Goal: Information Seeking & Learning: Learn about a topic

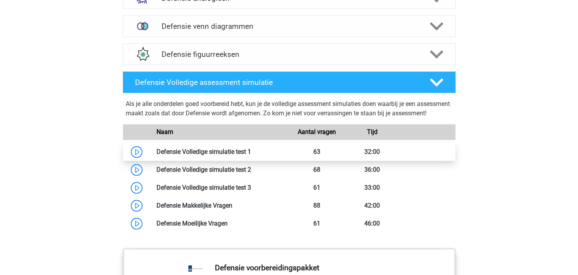
scroll to position [657, 0]
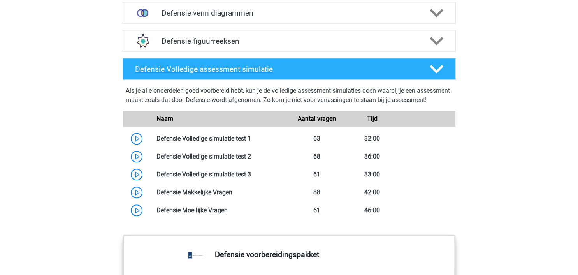
click at [220, 66] on h4 "Defensie Volledige assessment simulatie" at bounding box center [276, 69] width 282 height 9
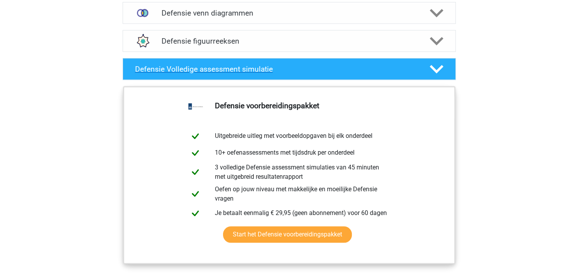
click at [231, 71] on h4 "Defensie Volledige assessment simulatie" at bounding box center [276, 69] width 282 height 9
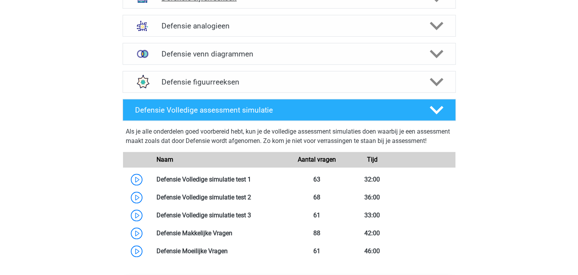
scroll to position [493, 0]
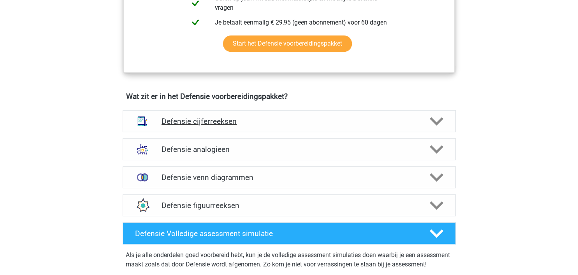
click at [224, 117] on h4 "Defensie cijferreeksen" at bounding box center [288, 121] width 255 height 9
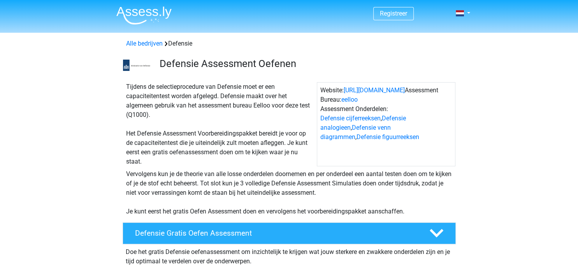
scroll to position [123, 0]
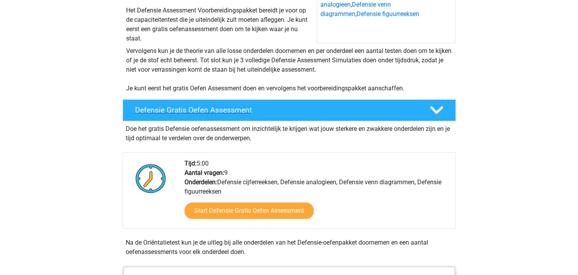
click at [207, 113] on h4 "Defensie Gratis Oefen Assessment" at bounding box center [276, 109] width 282 height 9
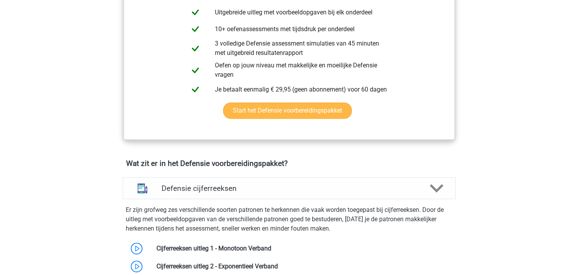
scroll to position [41, 0]
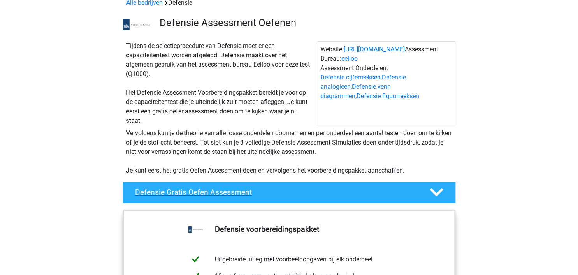
click at [237, 188] on h4 "Defensie Gratis Oefen Assessment" at bounding box center [276, 192] width 282 height 9
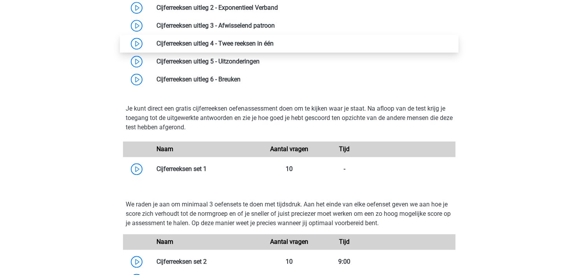
scroll to position [575, 0]
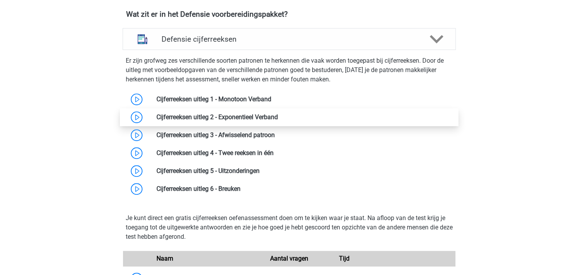
click at [278, 121] on link at bounding box center [278, 116] width 0 height 7
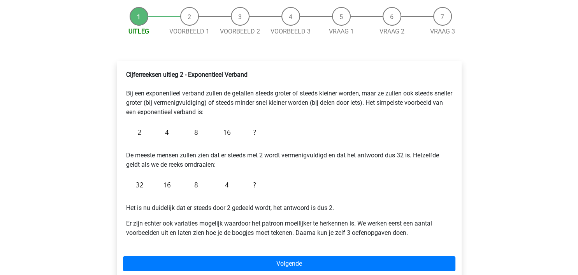
scroll to position [82, 0]
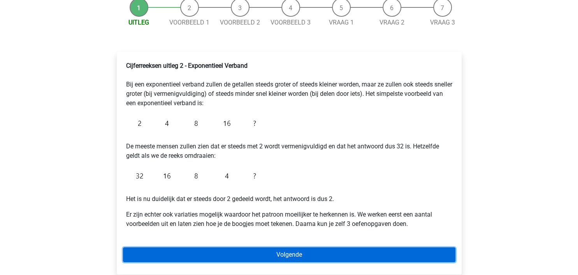
click at [279, 253] on link "Volgende" at bounding box center [289, 254] width 332 height 15
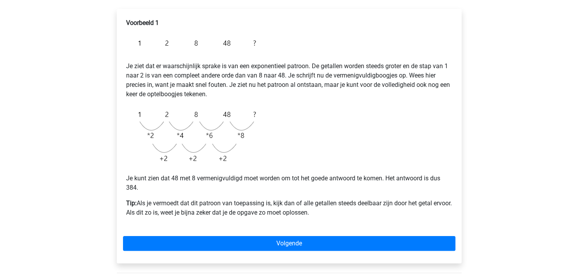
scroll to position [82, 0]
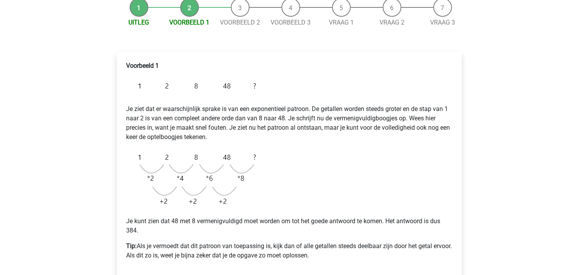
click at [141, 13] on li "Uitleg" at bounding box center [139, 12] width 51 height 29
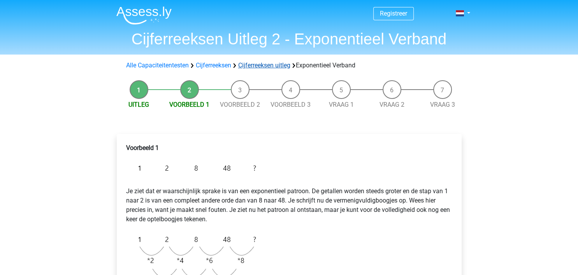
click at [248, 62] on link "Cijferreeksen uitleg" at bounding box center [264, 64] width 52 height 7
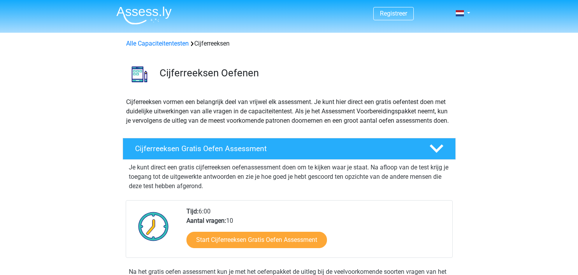
scroll to position [500, 0]
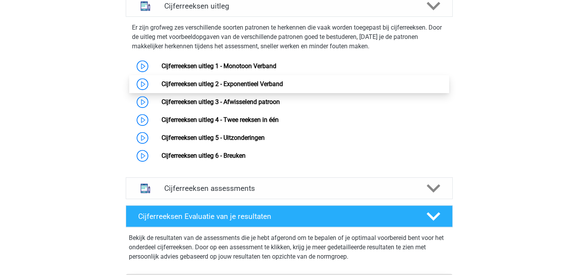
click at [251, 88] on link "Cijferreeksen uitleg 2 - Exponentieel Verband" at bounding box center [221, 83] width 121 height 7
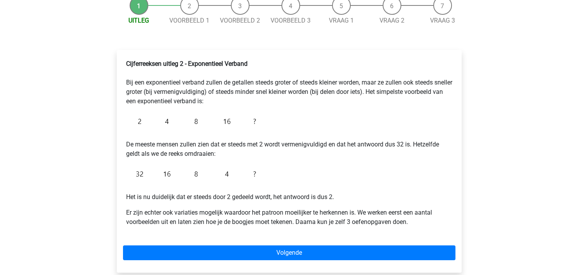
scroll to position [82, 0]
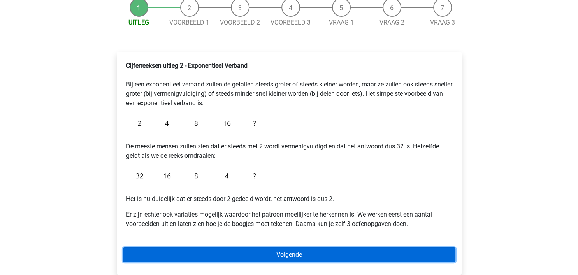
click at [291, 251] on link "Volgende" at bounding box center [289, 254] width 332 height 15
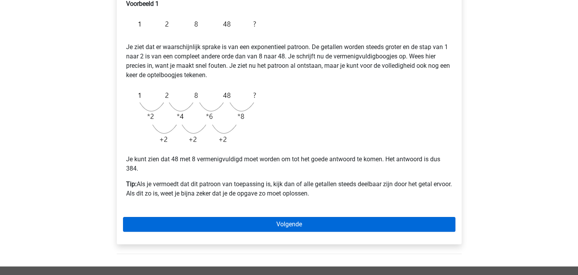
scroll to position [179, 0]
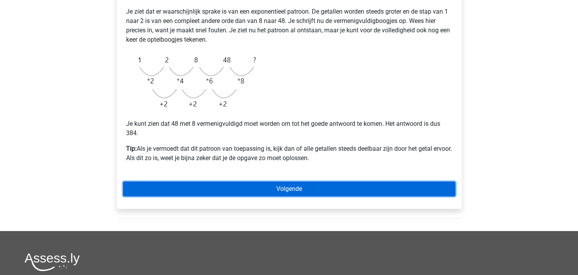
click at [217, 190] on link "Volgende" at bounding box center [289, 188] width 332 height 15
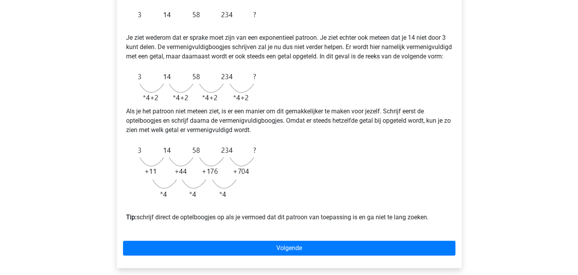
scroll to position [175, 0]
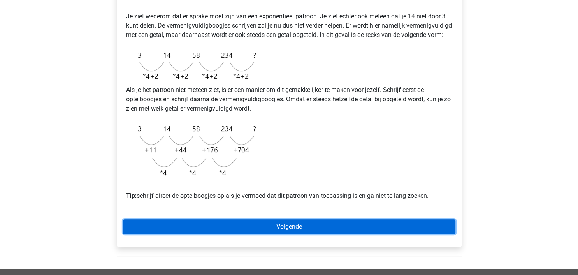
click at [368, 231] on link "Volgende" at bounding box center [289, 226] width 332 height 15
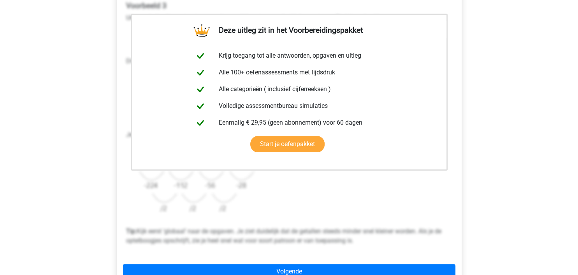
scroll to position [164, 0]
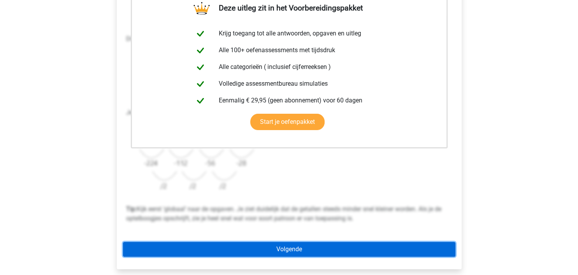
click at [253, 247] on link "Volgende" at bounding box center [289, 249] width 332 height 15
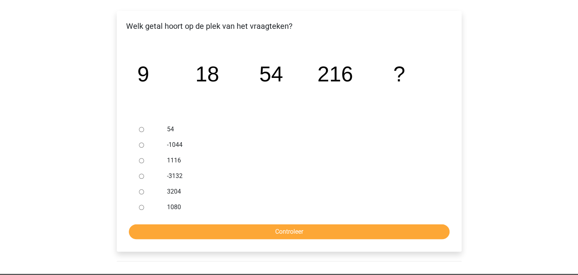
scroll to position [123, 0]
click at [142, 209] on input "1080" at bounding box center [141, 207] width 5 height 5
radio input "true"
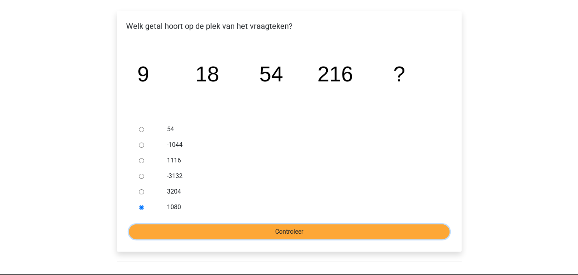
click at [168, 226] on input "Controleer" at bounding box center [289, 231] width 321 height 15
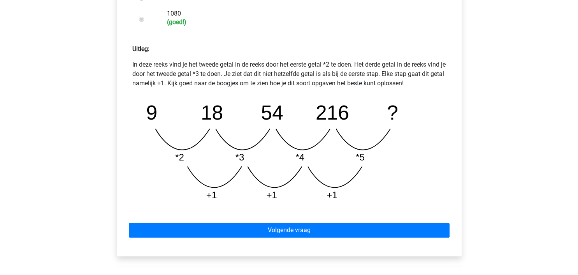
scroll to position [411, 0]
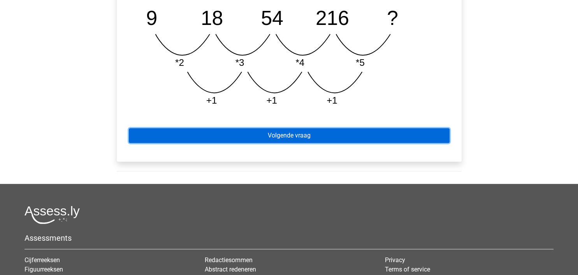
click at [181, 129] on link "Volgende vraag" at bounding box center [289, 135] width 321 height 15
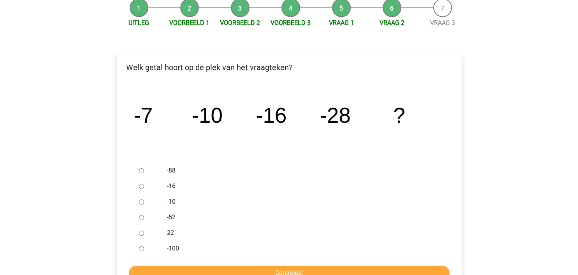
scroll to position [82, 0]
click at [146, 216] on div at bounding box center [149, 217] width 26 height 16
click at [144, 219] on input "-52" at bounding box center [141, 216] width 5 height 5
radio input "true"
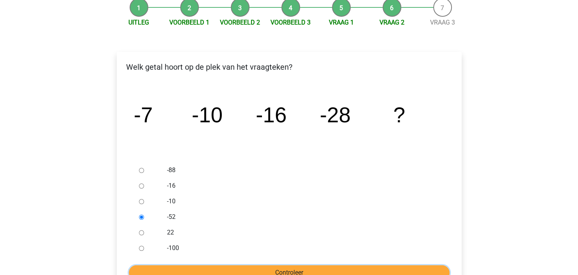
click at [180, 270] on input "Controleer" at bounding box center [289, 272] width 321 height 15
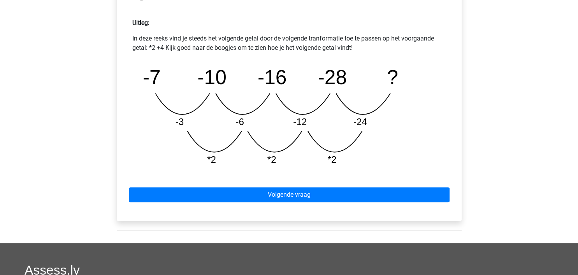
scroll to position [370, 0]
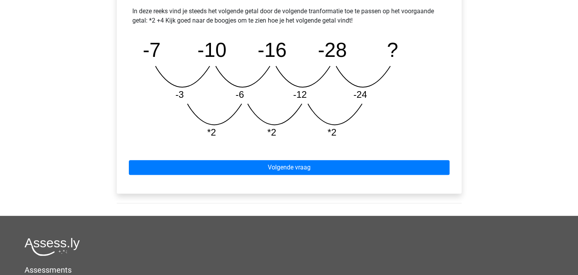
click at [184, 160] on div "Volgende vraag" at bounding box center [289, 165] width 332 height 43
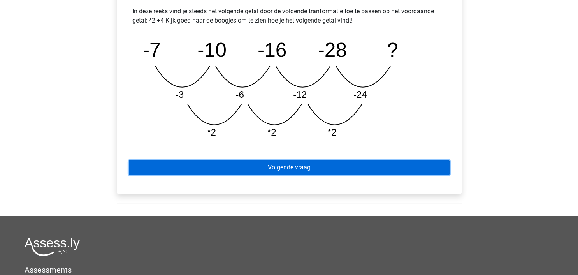
click at [278, 170] on link "Volgende vraag" at bounding box center [289, 167] width 321 height 15
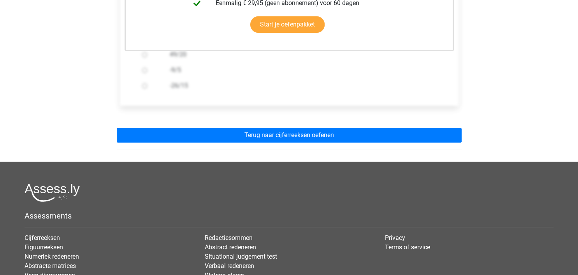
scroll to position [246, 0]
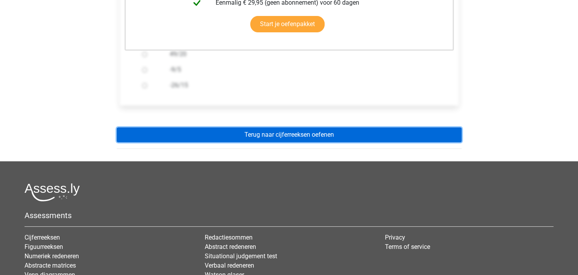
click at [290, 140] on link "Terug naar cijferreeksen oefenen" at bounding box center [289, 134] width 345 height 15
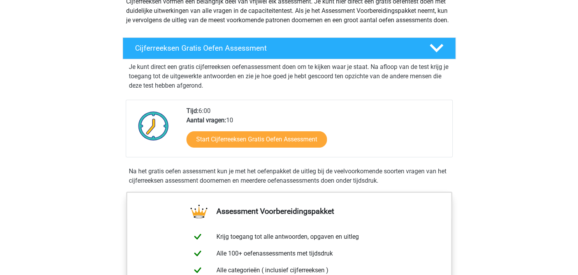
scroll to position [82, 0]
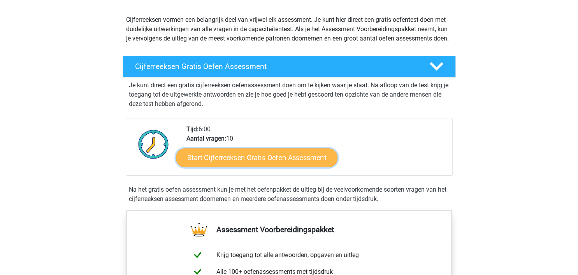
click at [280, 167] on link "Start Cijferreeksen Gratis Oefen Assessment" at bounding box center [256, 157] width 161 height 19
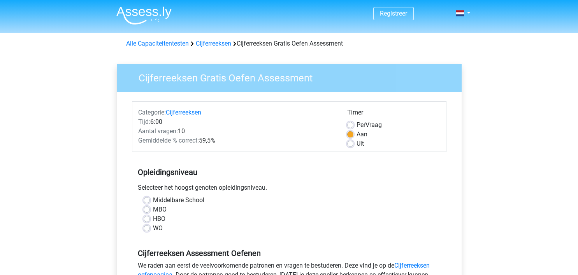
click at [153, 198] on label "Middelbare School" at bounding box center [178, 199] width 51 height 9
click at [144, 198] on input "Middelbare School" at bounding box center [147, 199] width 6 height 8
radio input "true"
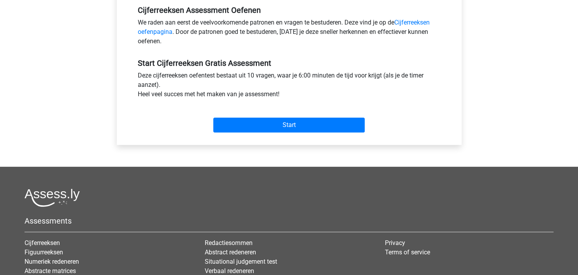
scroll to position [246, 0]
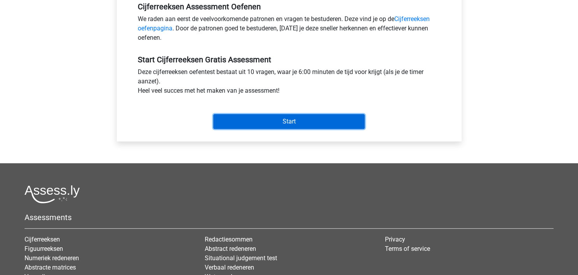
click at [246, 125] on input "Start" at bounding box center [288, 121] width 151 height 15
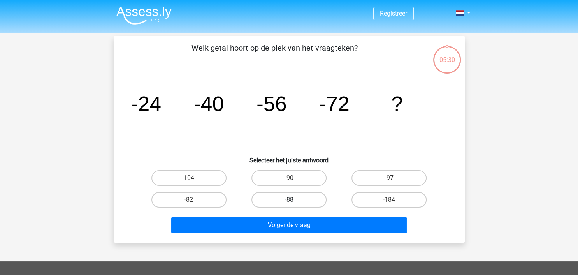
click at [303, 206] on label "-88" at bounding box center [288, 200] width 75 height 16
click at [294, 205] on input "-88" at bounding box center [291, 202] width 5 height 5
radio input "true"
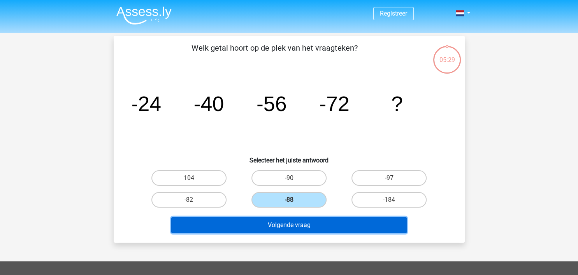
click at [313, 230] on button "Volgende vraag" at bounding box center [288, 225] width 235 height 16
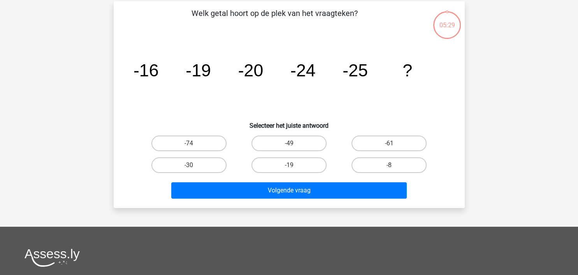
scroll to position [36, 0]
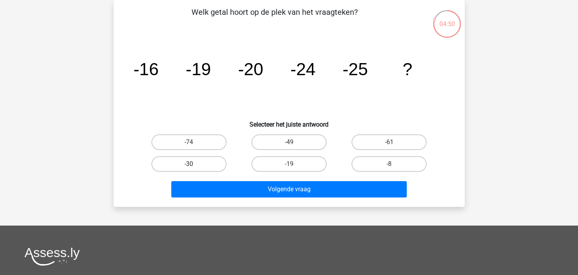
click at [187, 162] on label "-30" at bounding box center [188, 164] width 75 height 16
click at [189, 164] on input "-30" at bounding box center [191, 166] width 5 height 5
radio input "true"
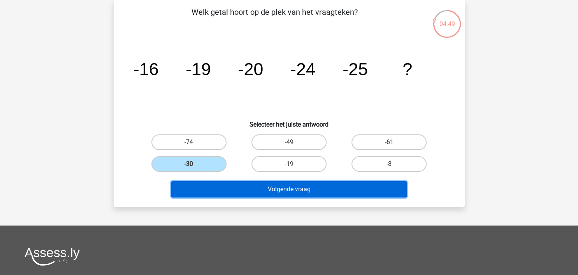
click at [203, 188] on button "Volgende vraag" at bounding box center [288, 189] width 235 height 16
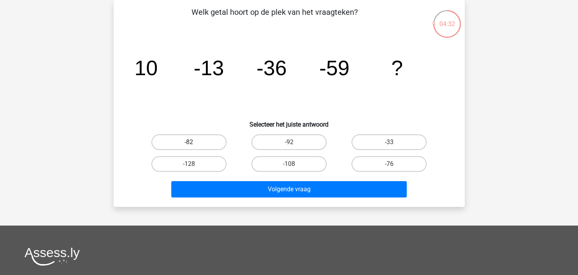
click at [204, 138] on label "-82" at bounding box center [188, 142] width 75 height 16
click at [194, 142] on input "-82" at bounding box center [191, 144] width 5 height 5
radio input "true"
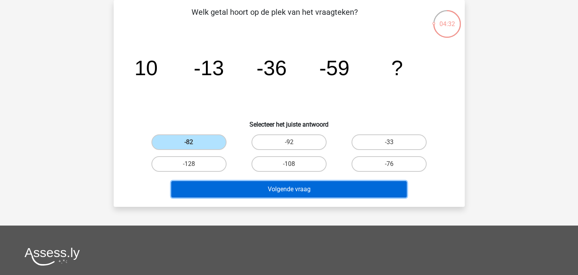
click at [236, 189] on button "Volgende vraag" at bounding box center [288, 189] width 235 height 16
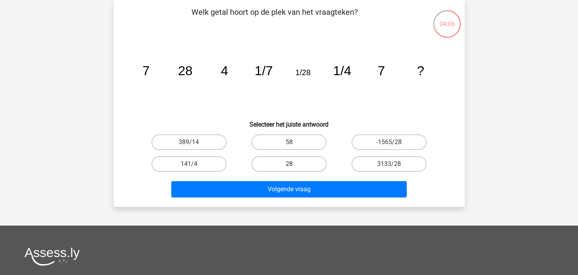
click at [301, 165] on label "28" at bounding box center [288, 164] width 75 height 16
click at [294, 165] on input "28" at bounding box center [291, 166] width 5 height 5
radio input "true"
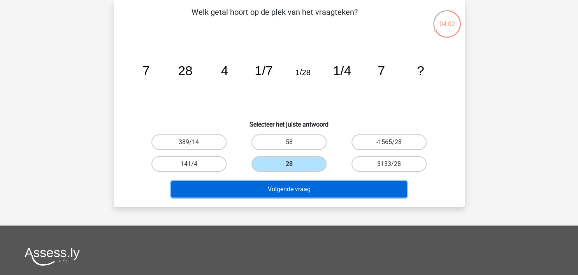
click at [301, 193] on button "Volgende vraag" at bounding box center [288, 189] width 235 height 16
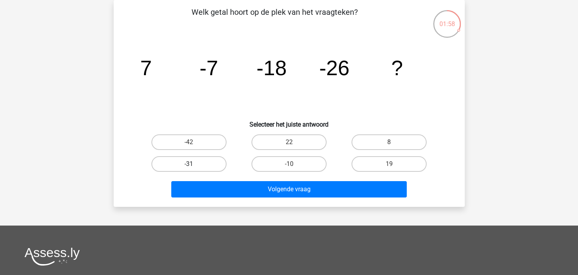
click at [195, 158] on label "-31" at bounding box center [188, 164] width 75 height 16
click at [194, 164] on input "-31" at bounding box center [191, 166] width 5 height 5
radio input "true"
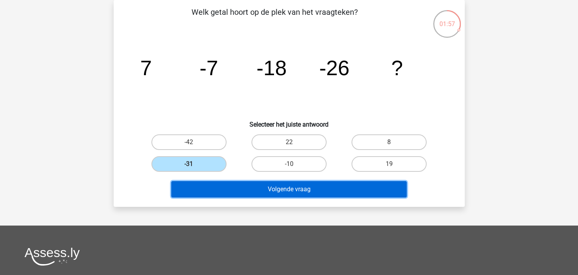
click at [232, 188] on button "Volgende vraag" at bounding box center [288, 189] width 235 height 16
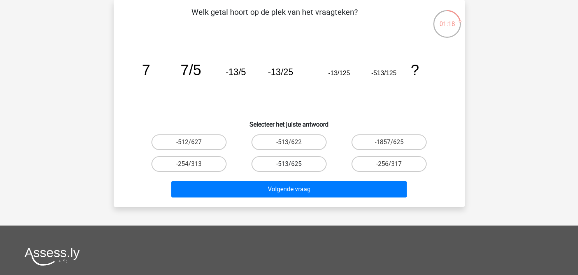
click at [287, 161] on label "-513/625" at bounding box center [288, 164] width 75 height 16
click at [289, 164] on input "-513/625" at bounding box center [291, 166] width 5 height 5
radio input "true"
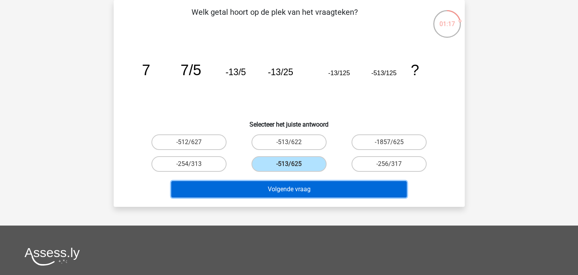
click at [287, 191] on button "Volgende vraag" at bounding box center [288, 189] width 235 height 16
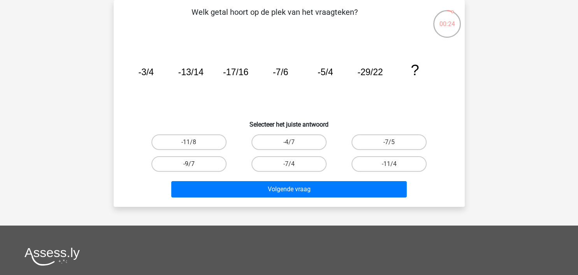
click at [209, 164] on label "-9/7" at bounding box center [188, 164] width 75 height 16
click at [194, 164] on input "-9/7" at bounding box center [191, 166] width 5 height 5
radio input "true"
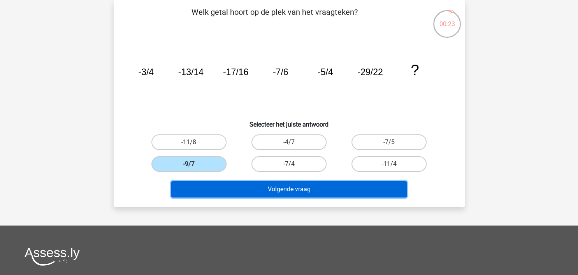
click at [249, 194] on button "Volgende vraag" at bounding box center [288, 189] width 235 height 16
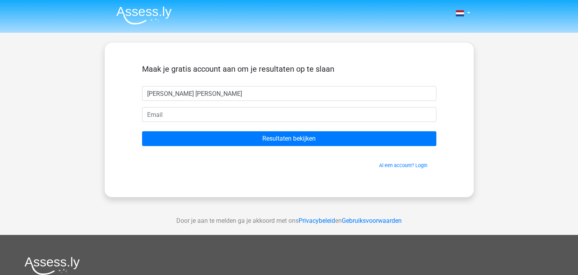
type input "stein vergeer"
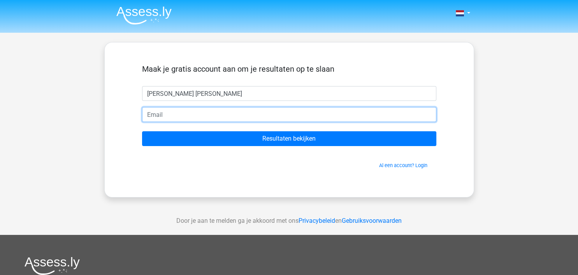
click at [240, 116] on input "email" at bounding box center [289, 114] width 294 height 15
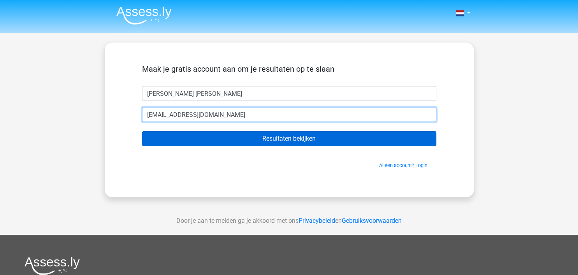
type input "sdhvergeer@hotmail.com"
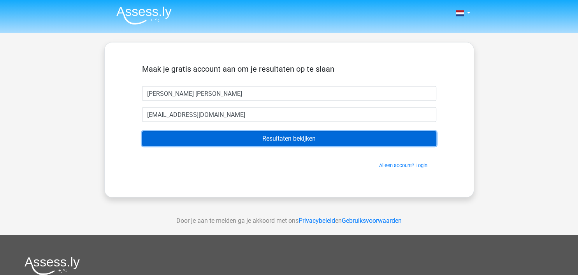
click at [278, 142] on input "Resultaten bekijken" at bounding box center [289, 138] width 294 height 15
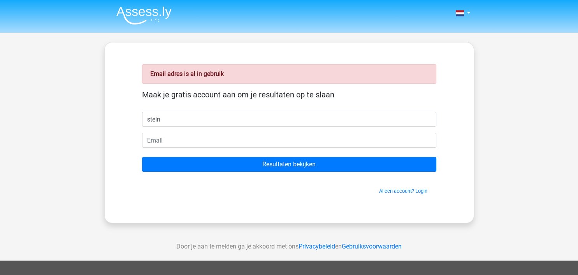
type input "stein"
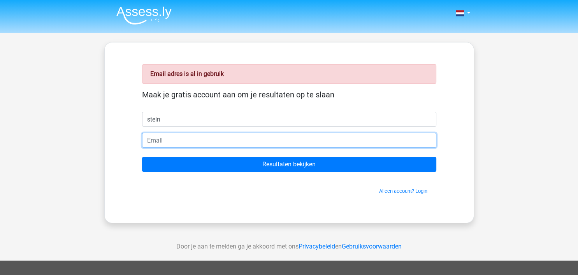
click at [225, 144] on input "email" at bounding box center [289, 140] width 294 height 15
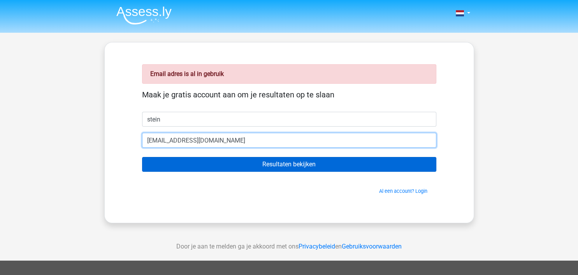
type input "[EMAIL_ADDRESS][DOMAIN_NAME]"
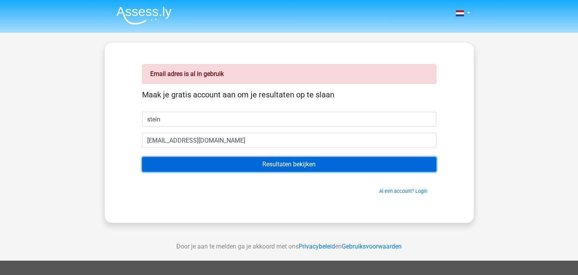
click at [200, 166] on input "Resultaten bekijken" at bounding box center [289, 164] width 294 height 15
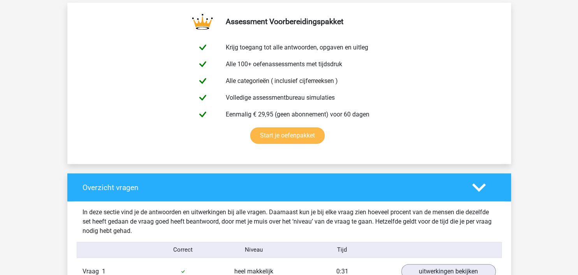
scroll to position [575, 0]
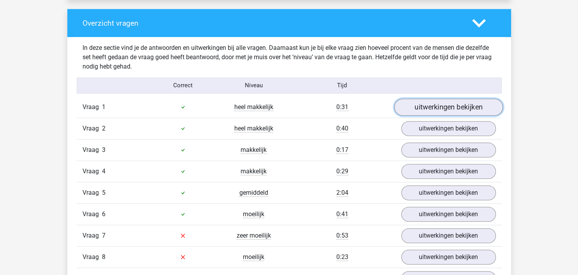
click at [412, 113] on link "uitwerkingen bekijken" at bounding box center [448, 106] width 109 height 17
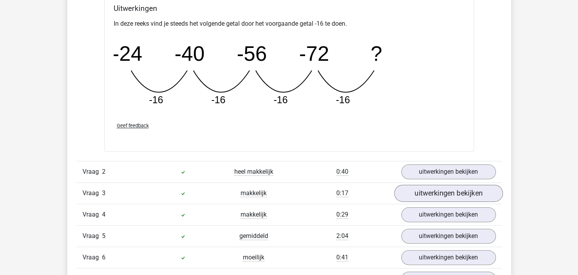
scroll to position [945, 0]
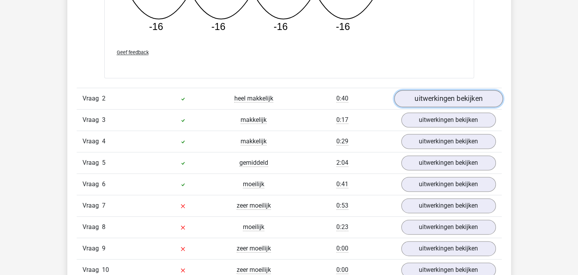
click at [416, 95] on link "uitwerkingen bekijken" at bounding box center [448, 98] width 109 height 17
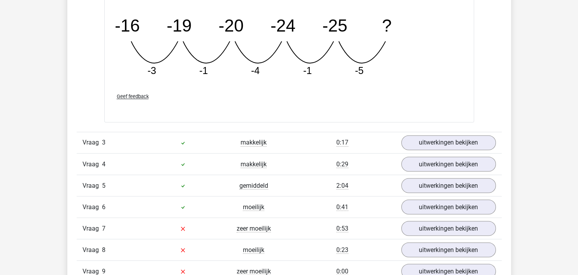
scroll to position [1315, 0]
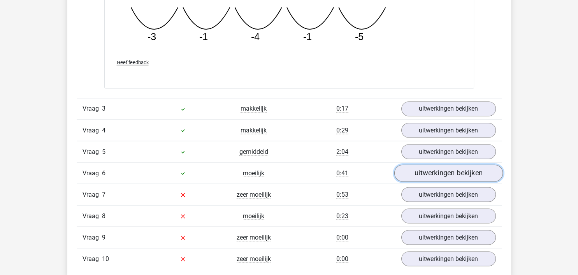
click at [429, 169] on link "uitwerkingen bekijken" at bounding box center [448, 172] width 109 height 17
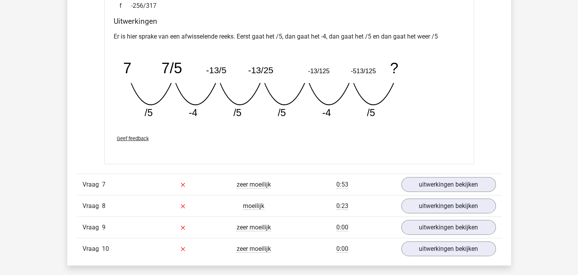
scroll to position [1684, 0]
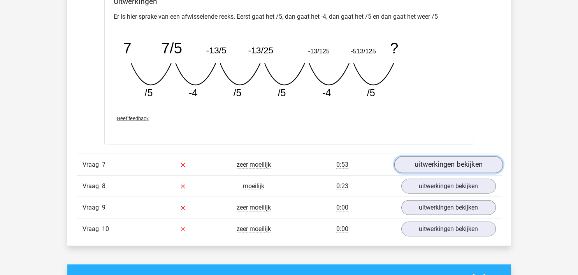
click at [447, 160] on link "uitwerkingen bekijken" at bounding box center [448, 164] width 109 height 17
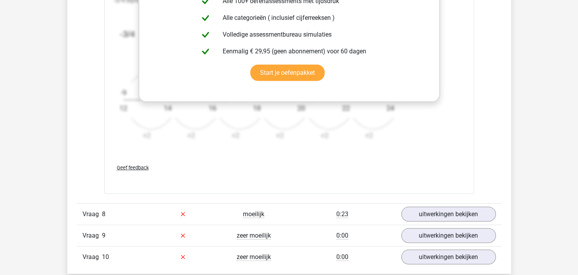
scroll to position [2177, 0]
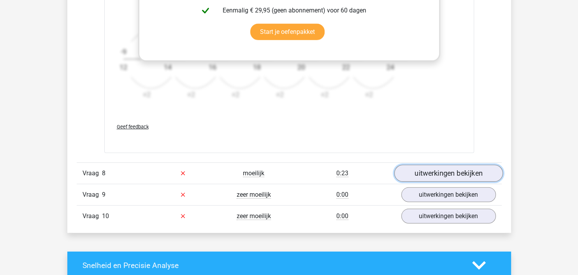
click at [444, 174] on link "uitwerkingen bekijken" at bounding box center [448, 173] width 109 height 17
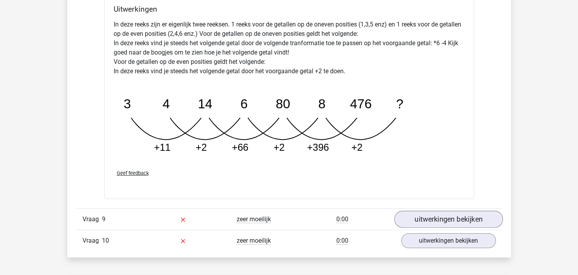
scroll to position [2588, 0]
